Goal: Task Accomplishment & Management: Use online tool/utility

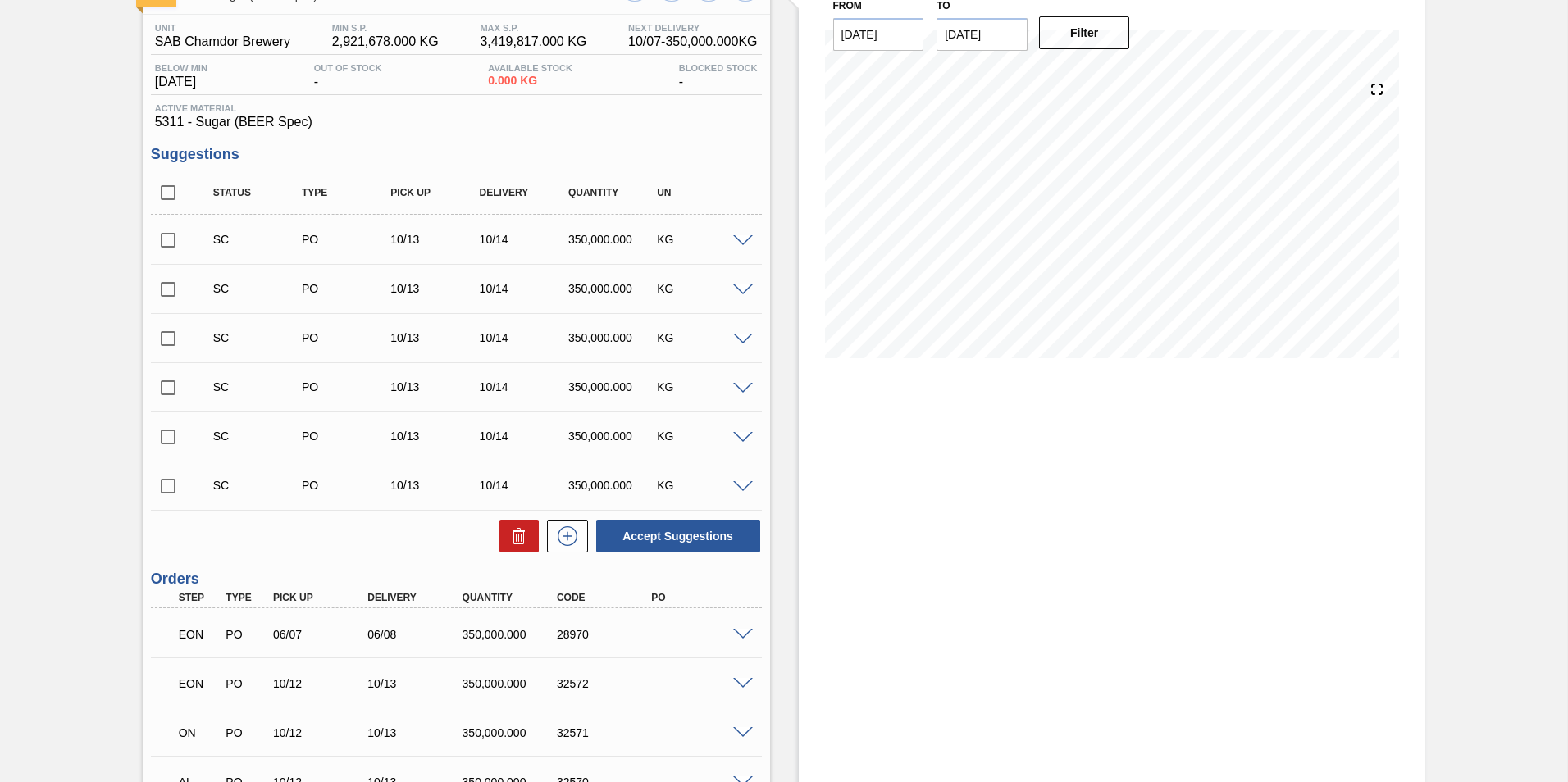
scroll to position [246, 0]
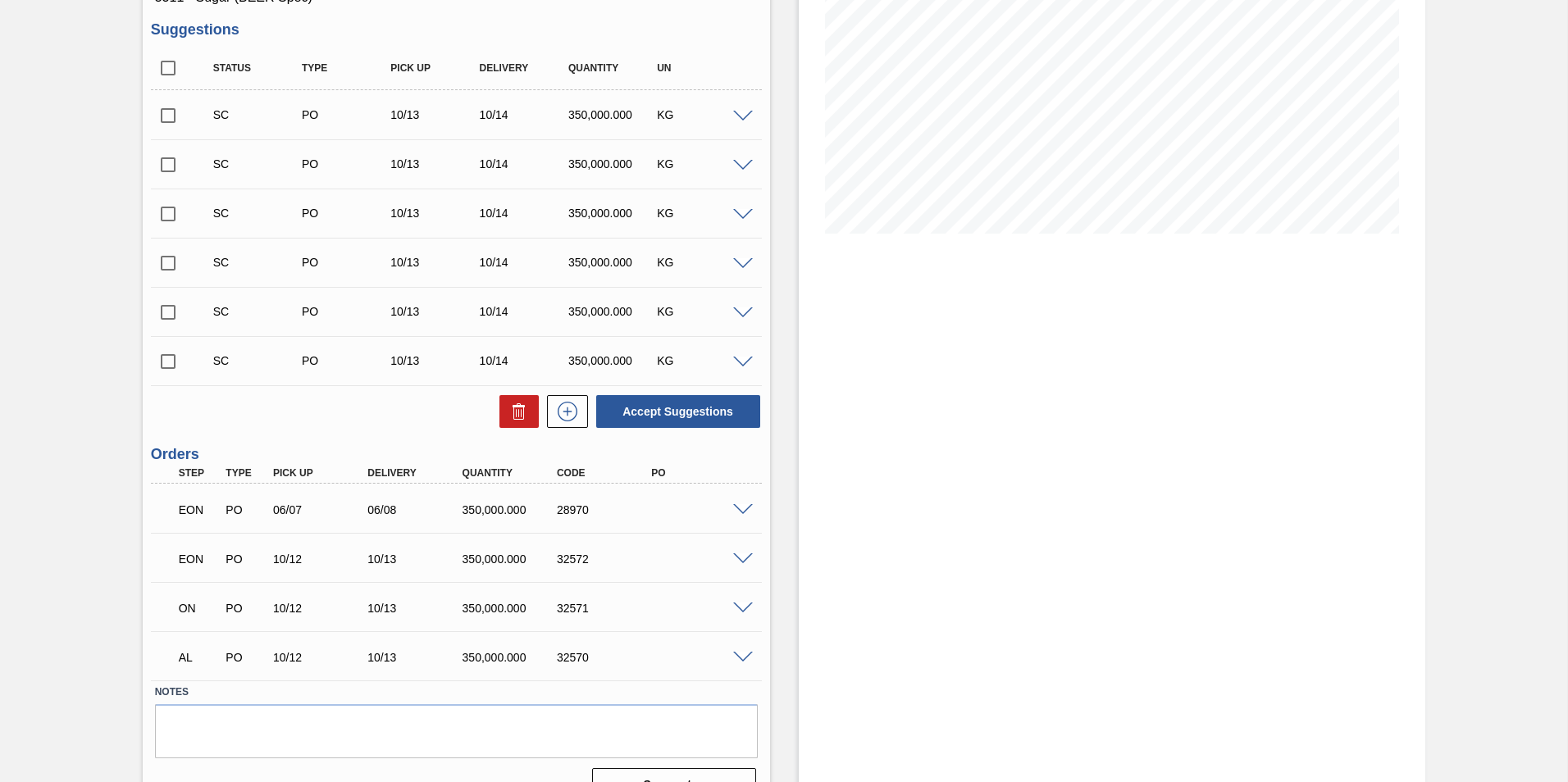
click at [742, 504] on span at bounding box center [742, 510] width 20 height 12
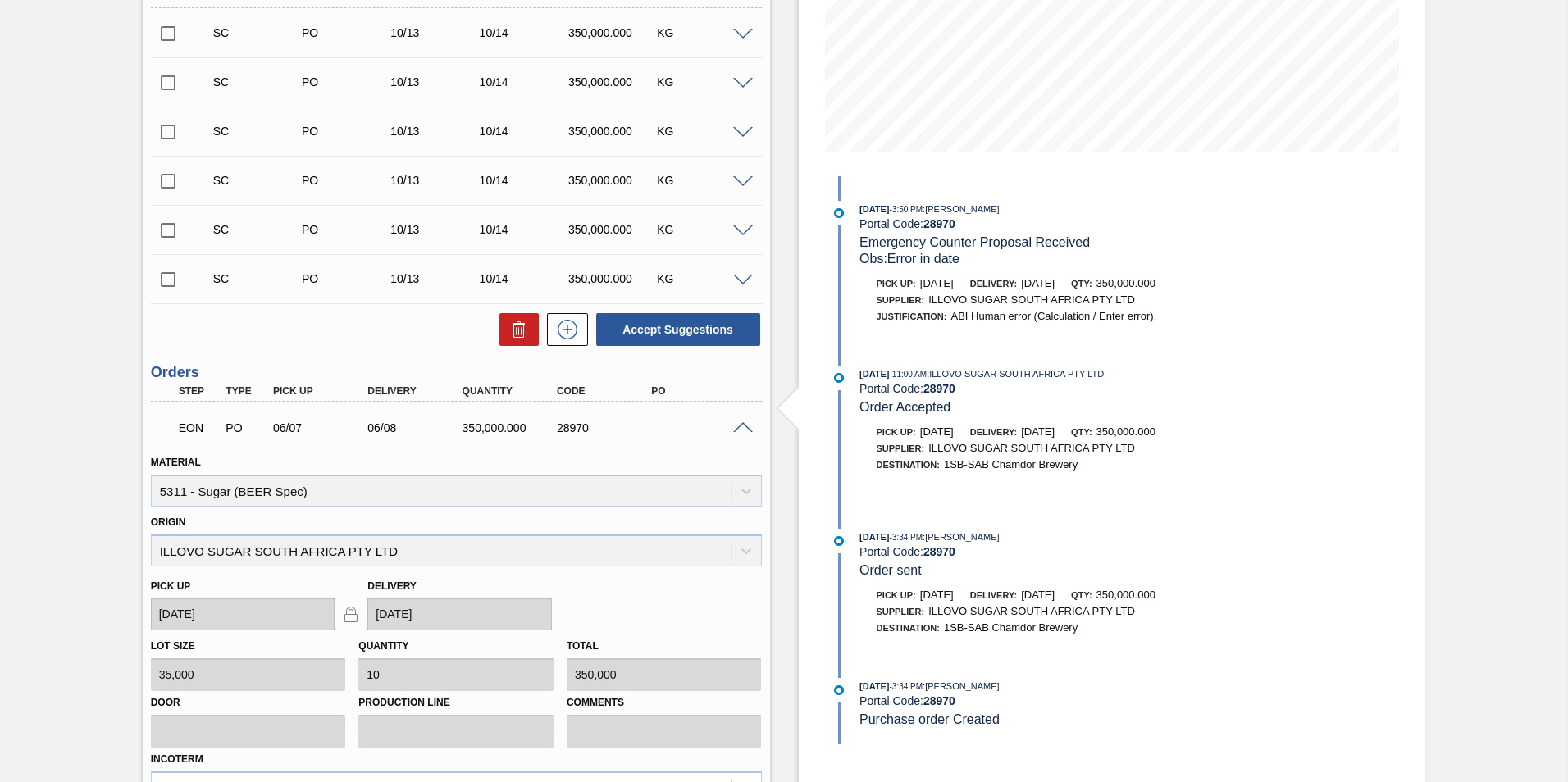
scroll to position [410, 0]
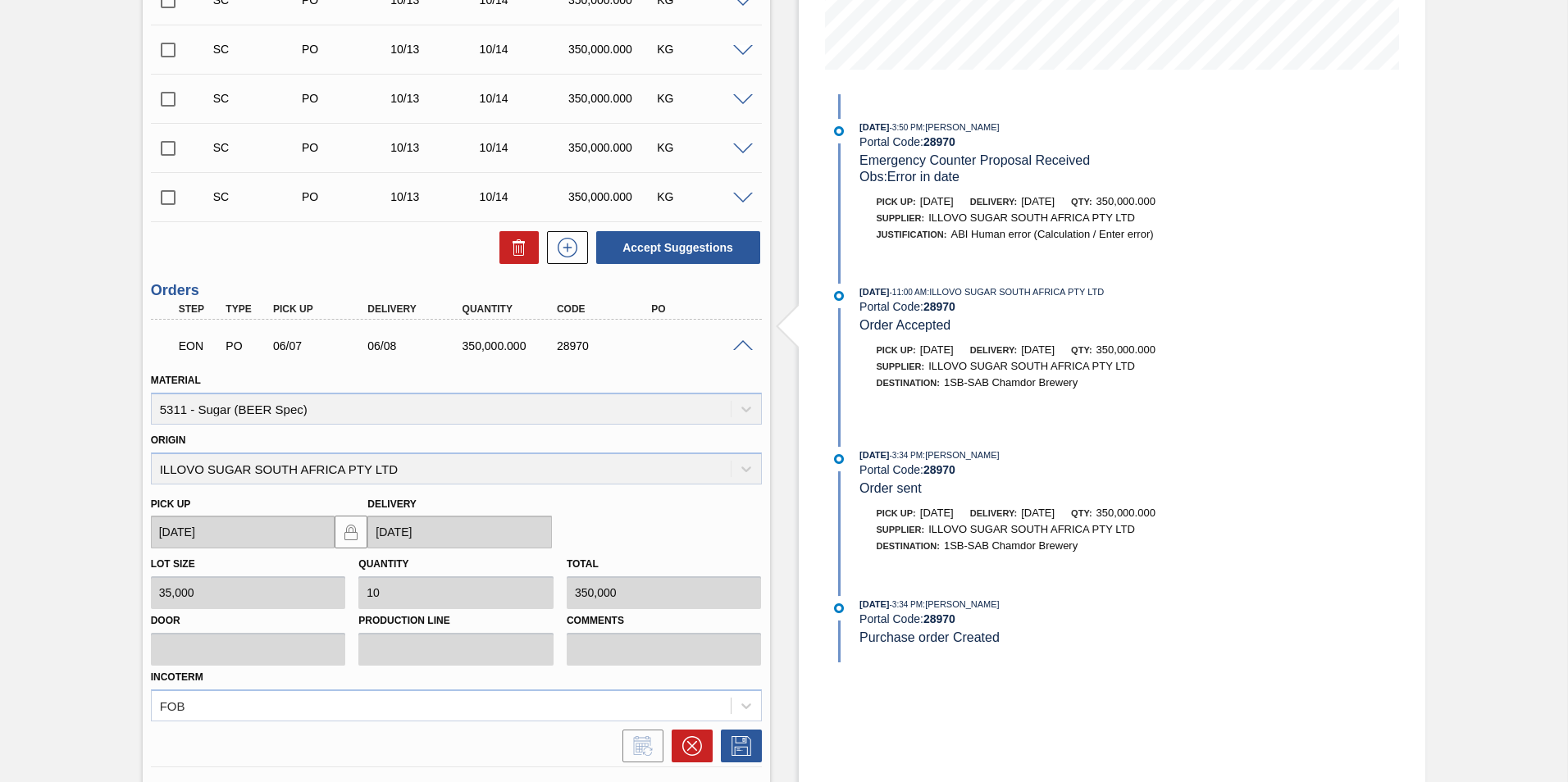
click at [744, 348] on span at bounding box center [742, 346] width 20 height 12
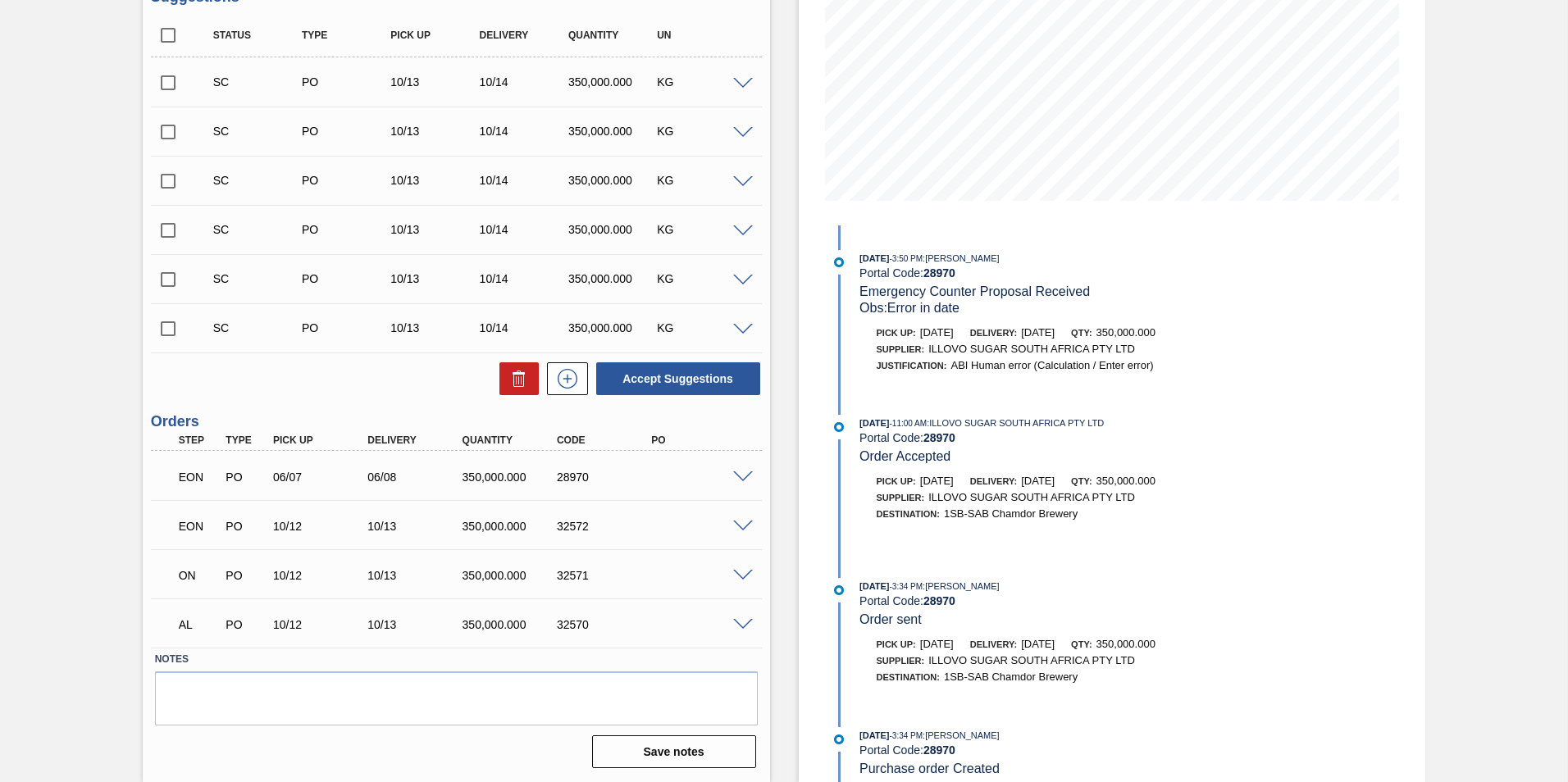
scroll to position [279, 0]
click at [747, 521] on span at bounding box center [742, 527] width 20 height 12
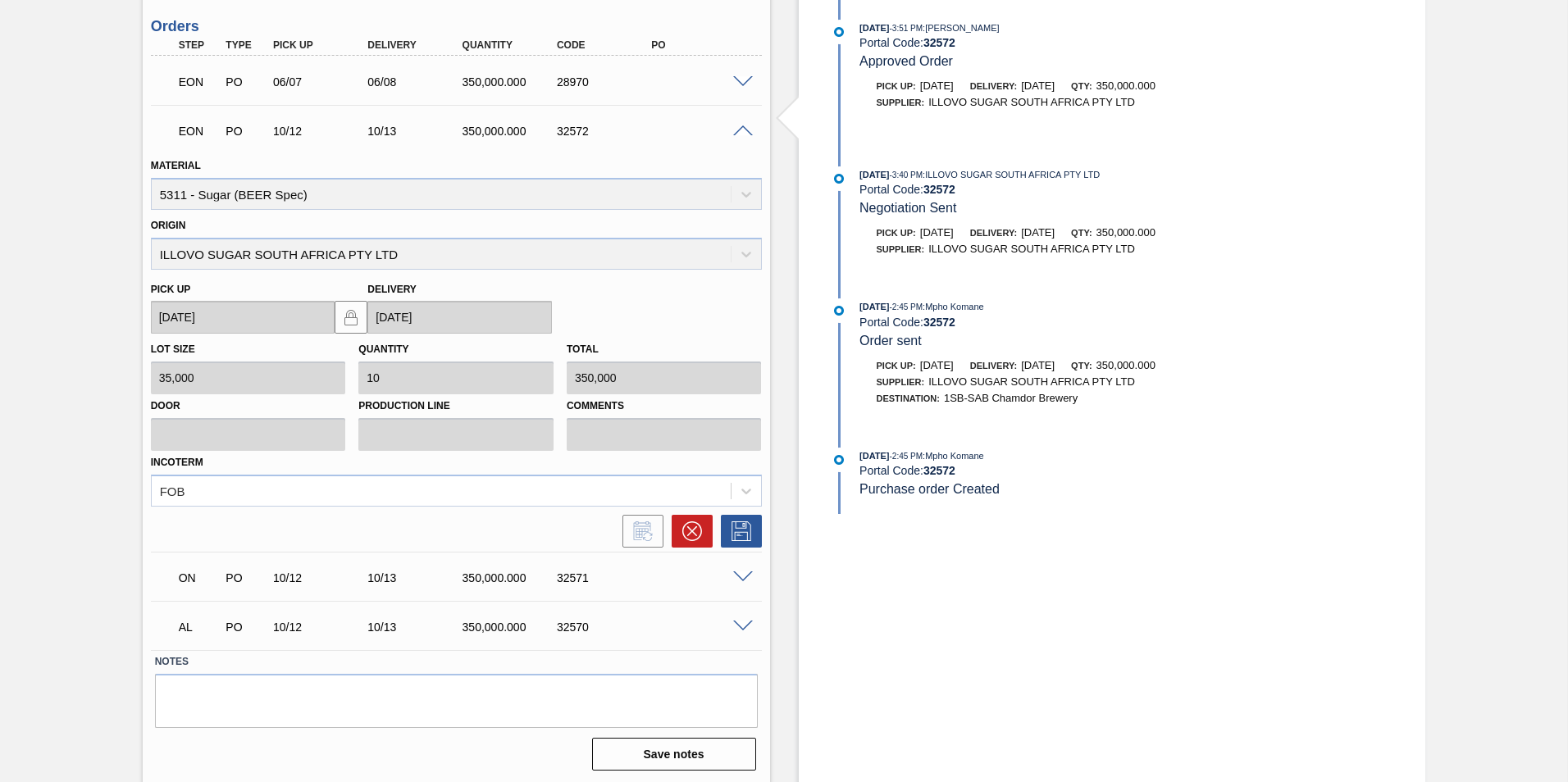
scroll to position [677, 0]
click at [747, 572] on span at bounding box center [742, 575] width 20 height 12
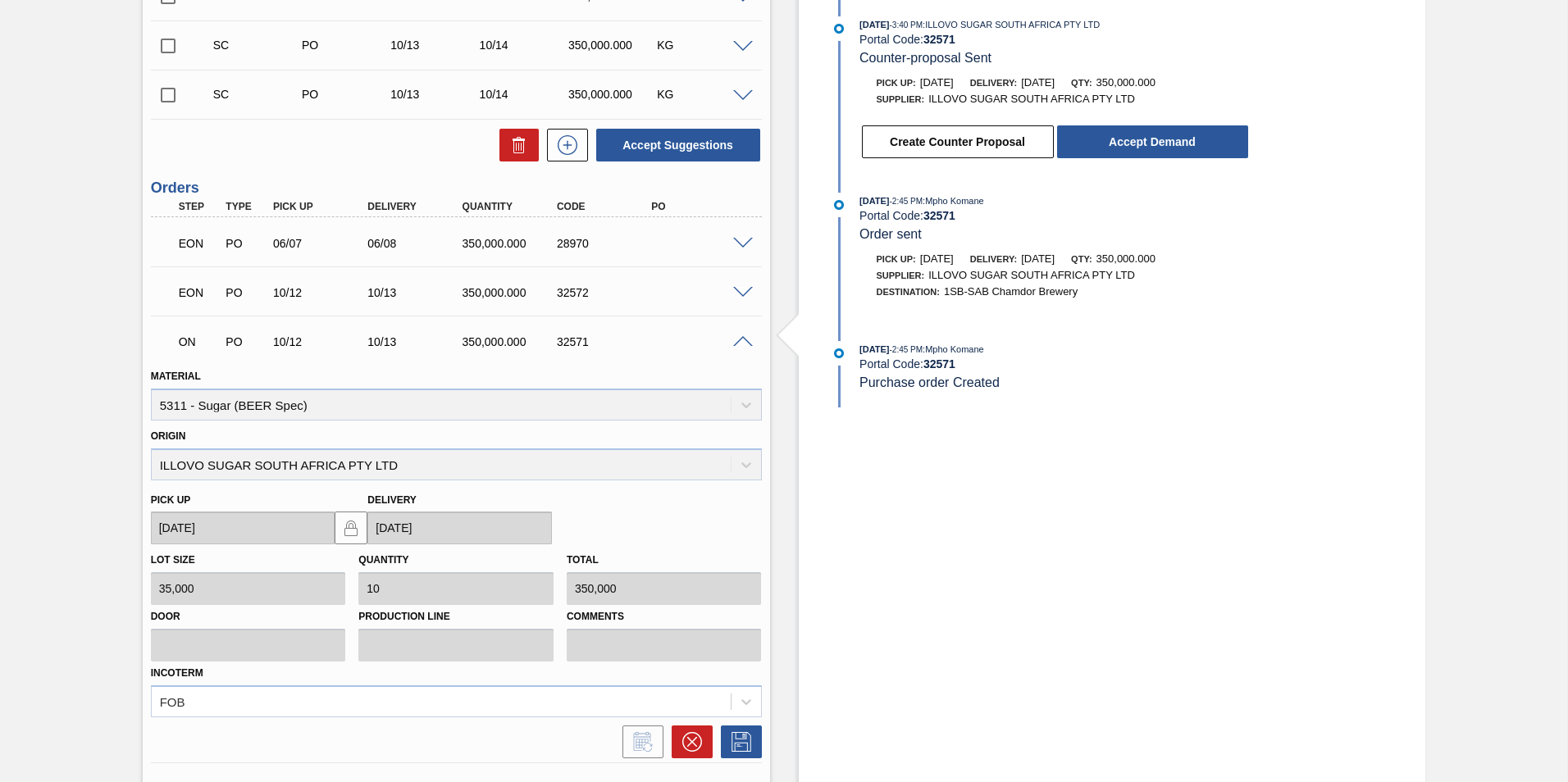
scroll to position [267, 0]
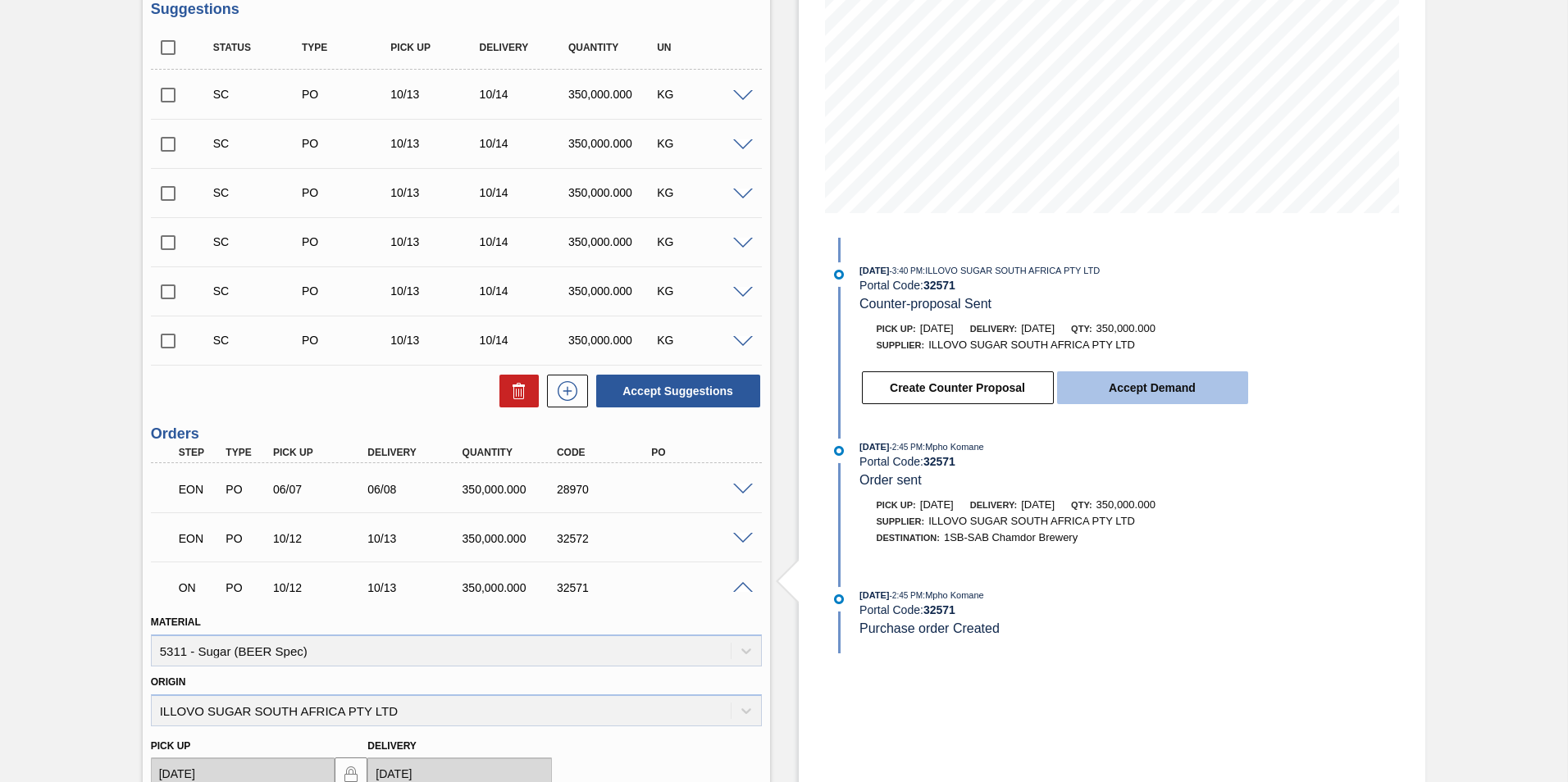
click at [1143, 385] on button "Accept Demand" at bounding box center [1152, 387] width 191 height 33
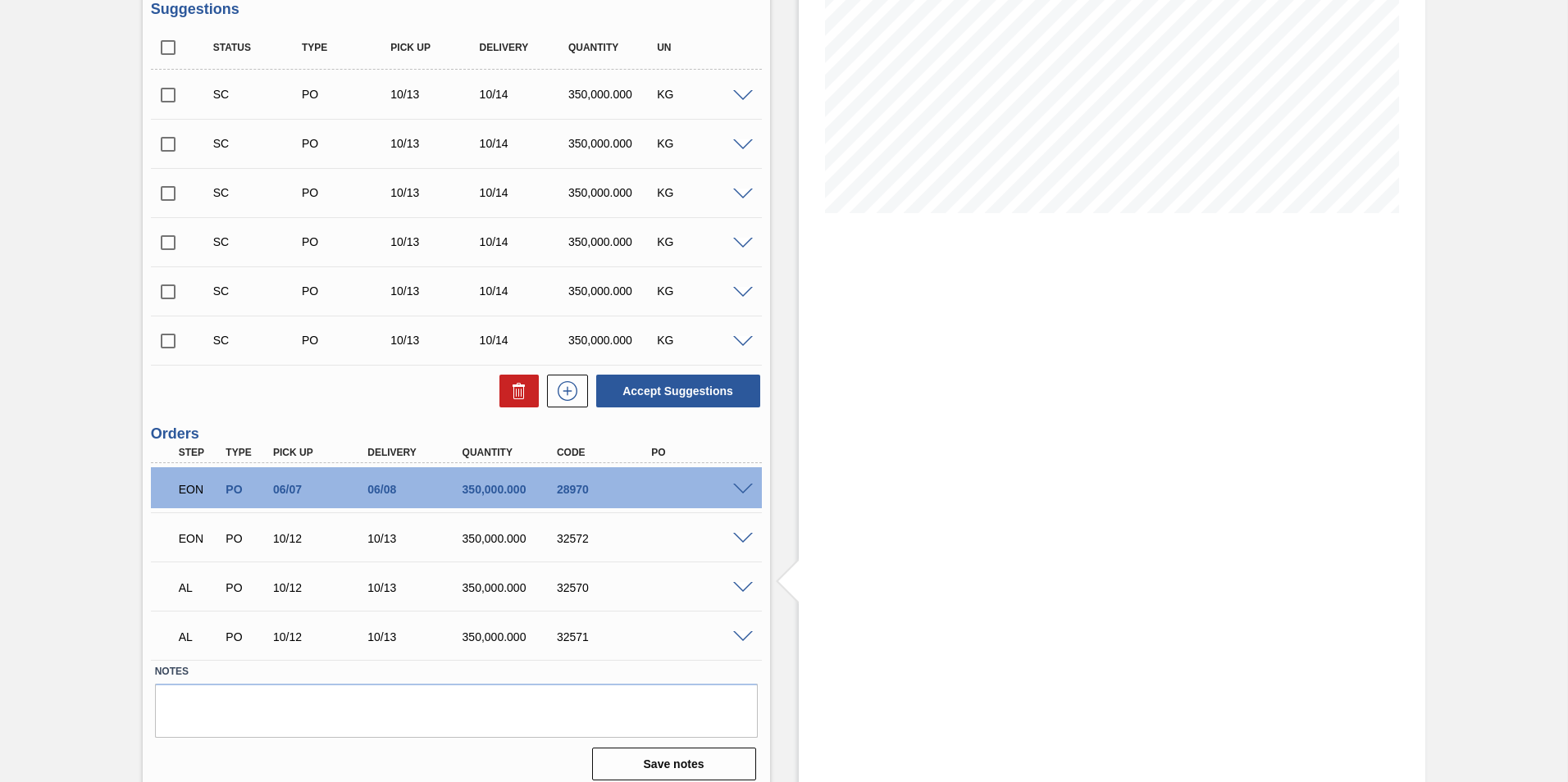
click at [735, 630] on div at bounding box center [745, 636] width 33 height 12
click at [744, 636] on span at bounding box center [742, 637] width 20 height 12
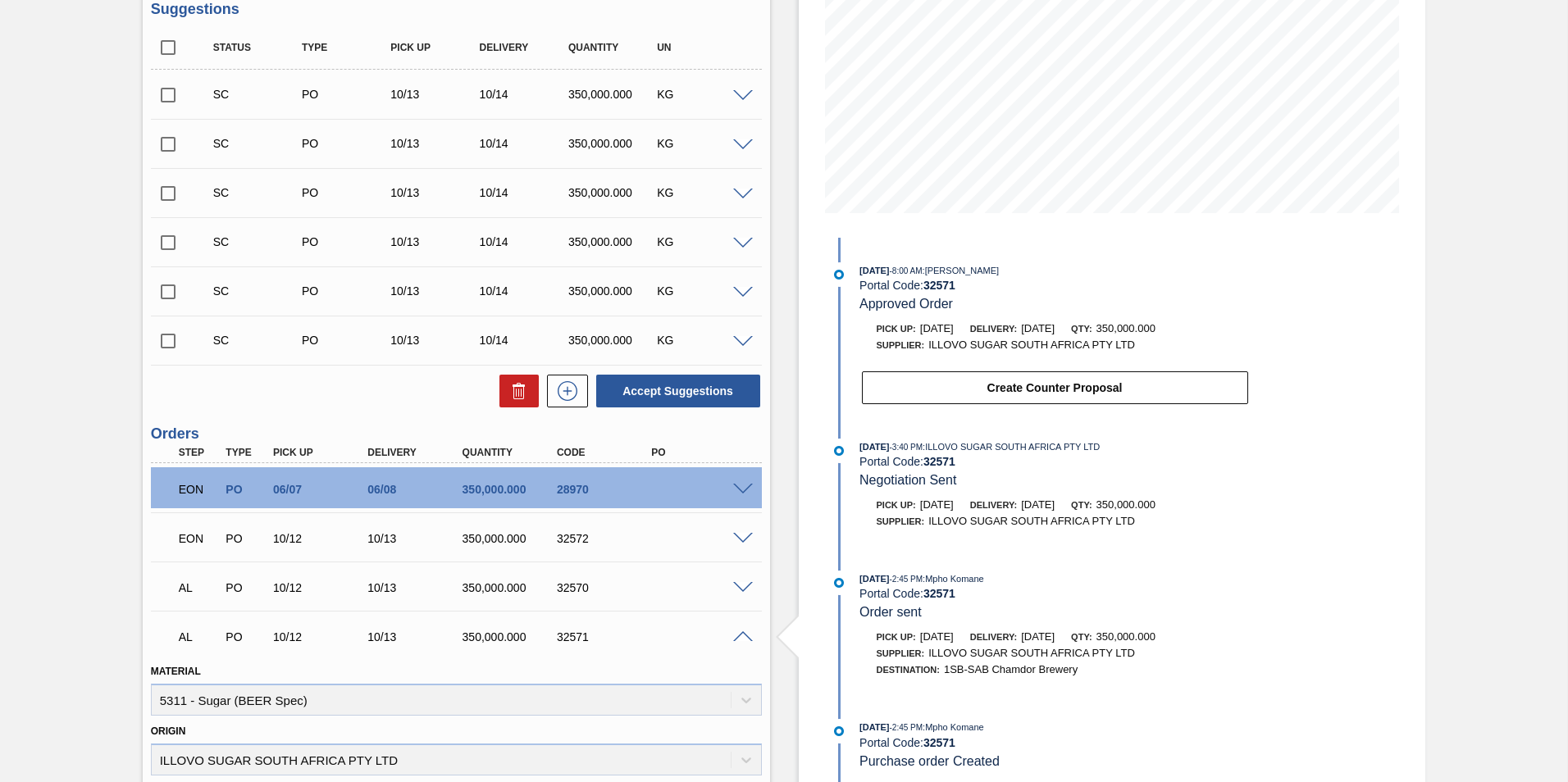
click at [747, 635] on span at bounding box center [742, 637] width 20 height 12
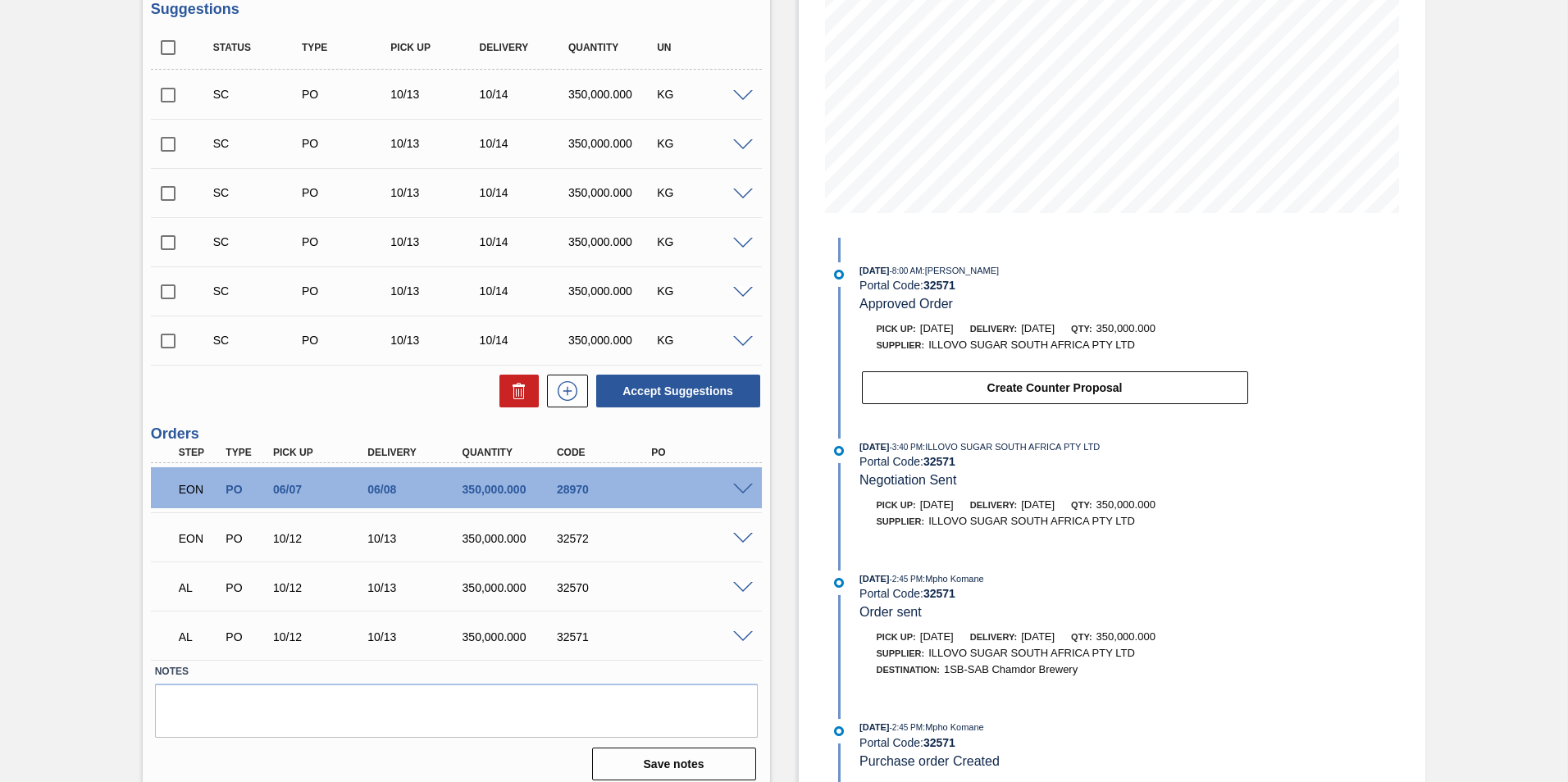
click at [744, 586] on span at bounding box center [742, 587] width 20 height 12
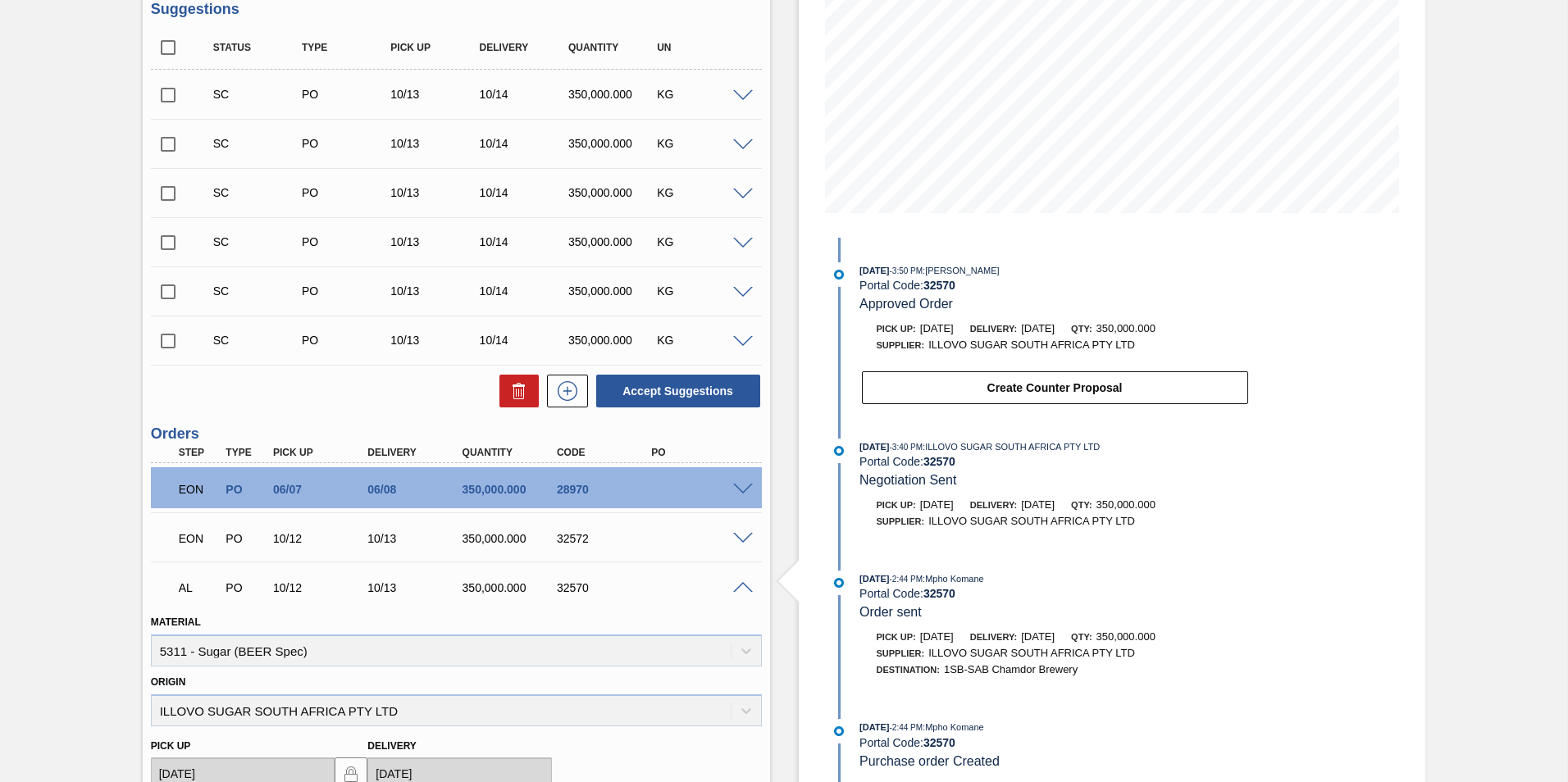
click at [744, 531] on div at bounding box center [745, 537] width 33 height 12
click at [744, 539] on span at bounding box center [742, 539] width 20 height 12
